Goal: Information Seeking & Learning: Learn about a topic

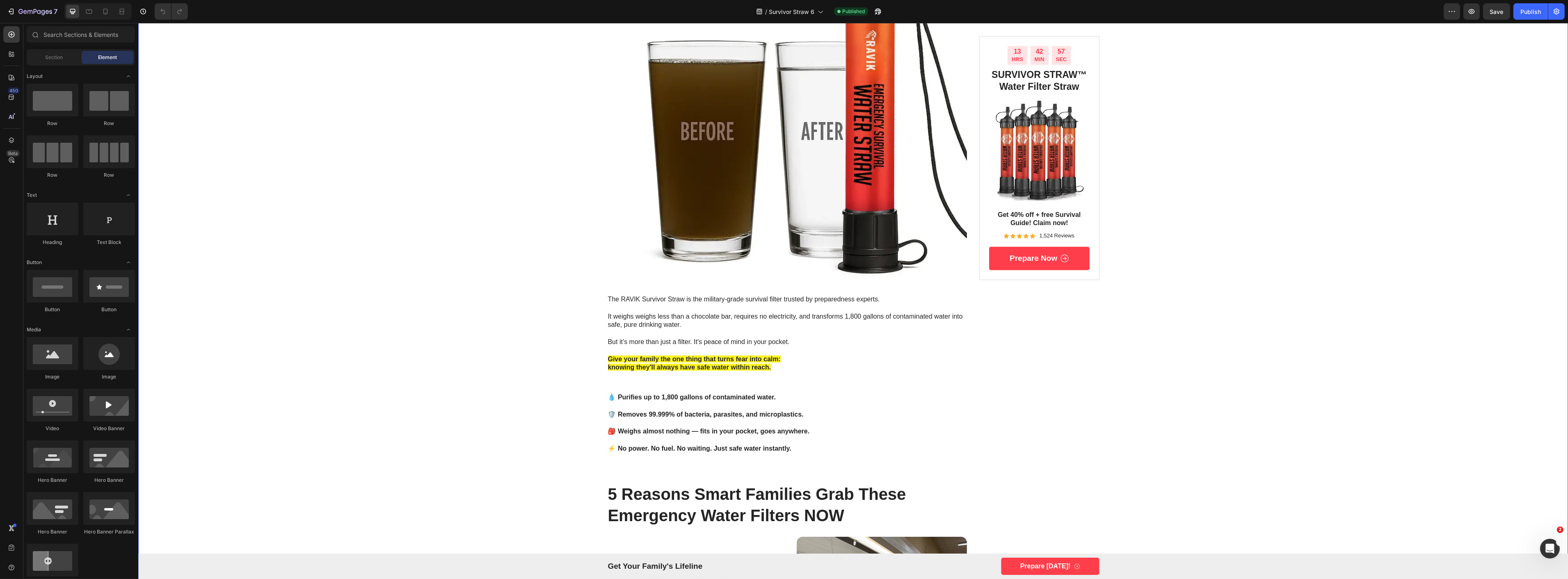
scroll to position [774, 0]
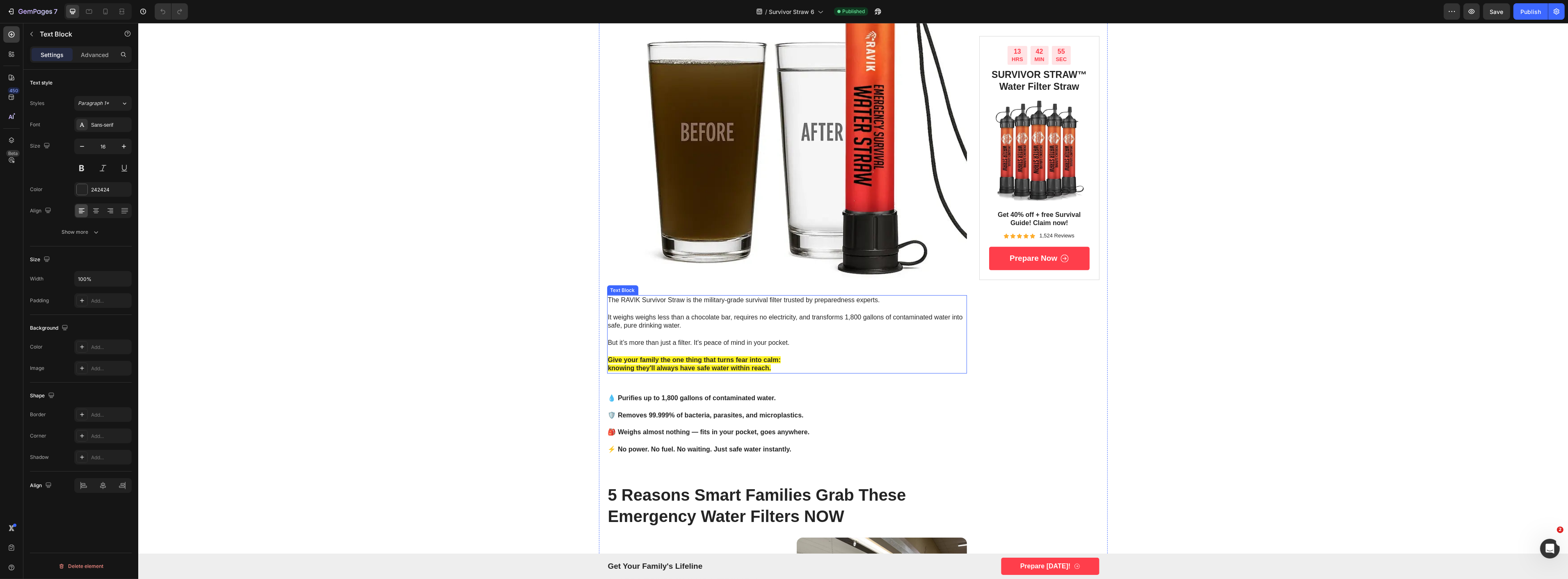
click at [692, 320] on p "It weighs weighs less than a chocolate bar, requires no electricity, and transf…" at bounding box center [786, 321] width 358 height 17
click at [800, 353] on p "Rich Text Editor. Editing area: main" at bounding box center [786, 351] width 358 height 8
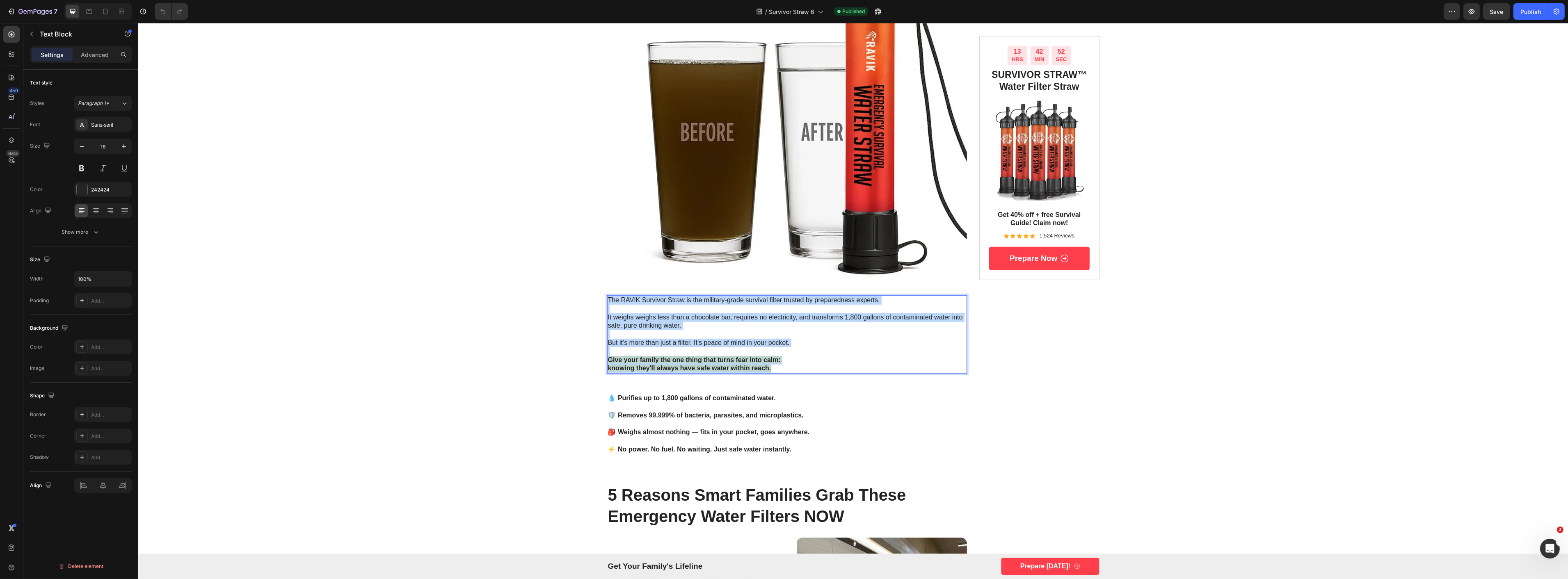
drag, startPoint x: 790, startPoint y: 368, endPoint x: 605, endPoint y: 300, distance: 197.1
click at [607, 300] on div "The RAVIK Survivor Straw is the military-grade survival filter trusted by prepa…" at bounding box center [787, 334] width 360 height 78
copy div "The RAVIK Survivor Straw is the military-grade survival filter trusted by prepa…"
click at [677, 399] on strong "💧 Purifies up to 1,800 gallons of contaminated water." at bounding box center [691, 398] width 168 height 7
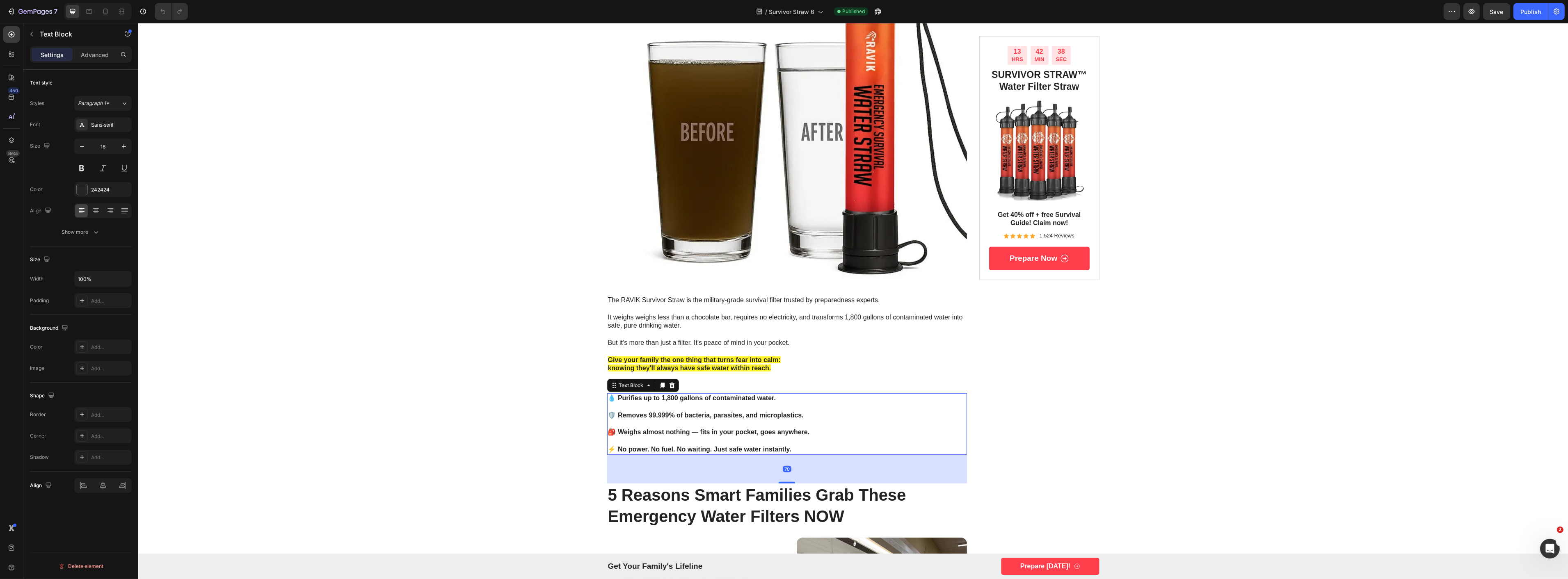
click at [677, 399] on strong "💧 Purifies up to 1,800 gallons of contaminated water." at bounding box center [691, 398] width 168 height 7
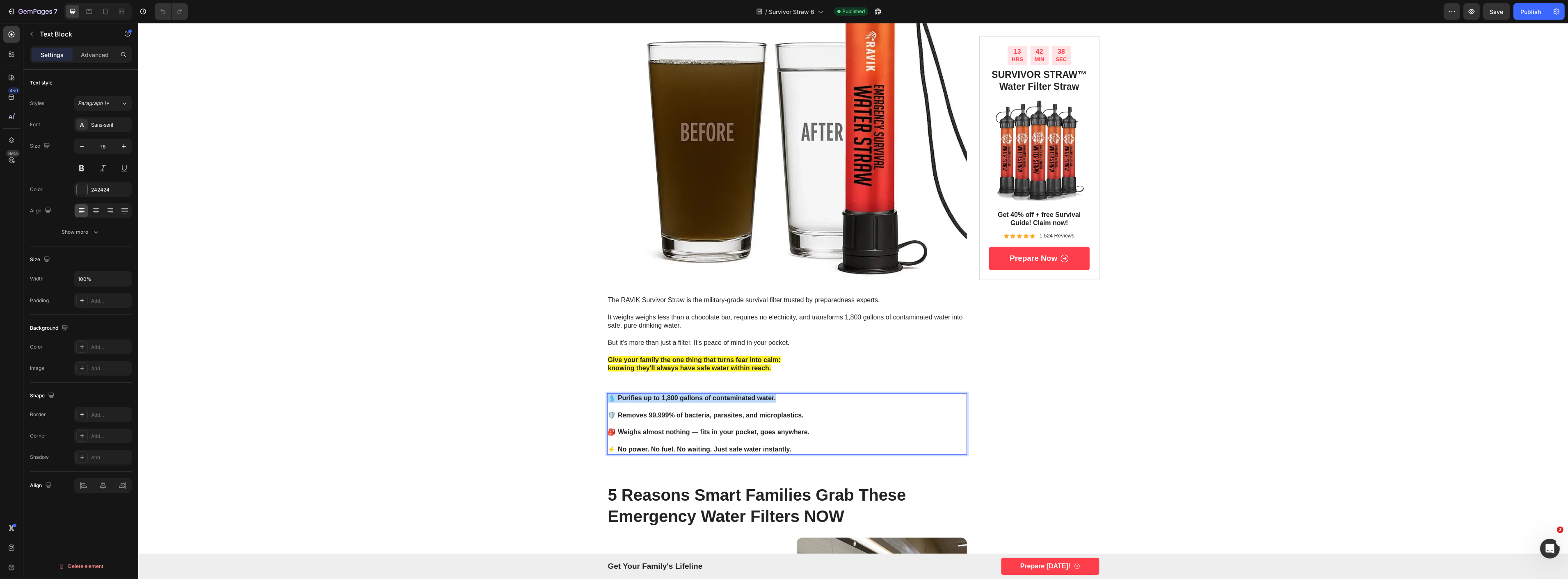
click at [677, 399] on strong "💧 Purifies up to 1,800 gallons of contaminated water." at bounding box center [691, 398] width 168 height 7
click at [789, 452] on p "⚡ No power. No fuel. No waiting. Just safe water instantly." at bounding box center [786, 449] width 358 height 8
drag, startPoint x: 683, startPoint y: 438, endPoint x: 606, endPoint y: 397, distance: 87.2
click at [607, 397] on div "💧 Purifies up to 1,800 gallons of contaminated water. 🛡️ Removes 99.999% of bac…" at bounding box center [787, 424] width 360 height 61
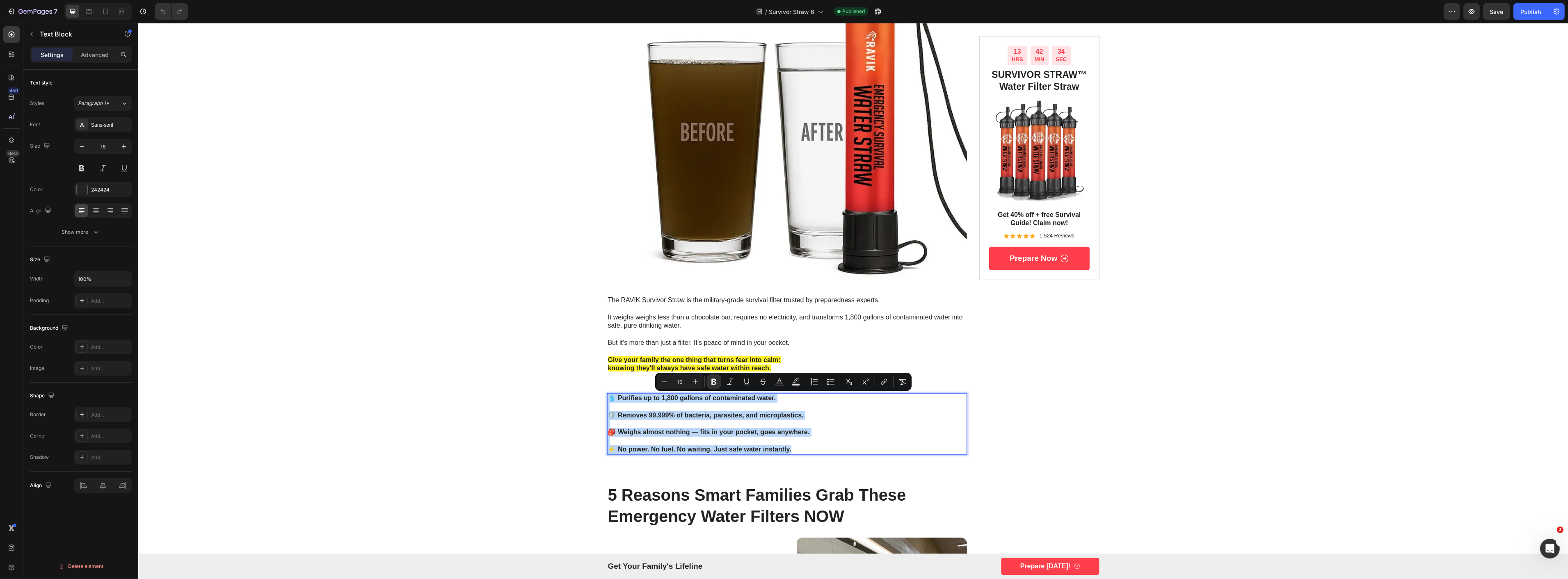
copy div "💧 Purifies up to 1,800 gallons of contaminated water. 🛡️ Removes 99.999% of bac…"
